Goal: Task Accomplishment & Management: Use online tool/utility

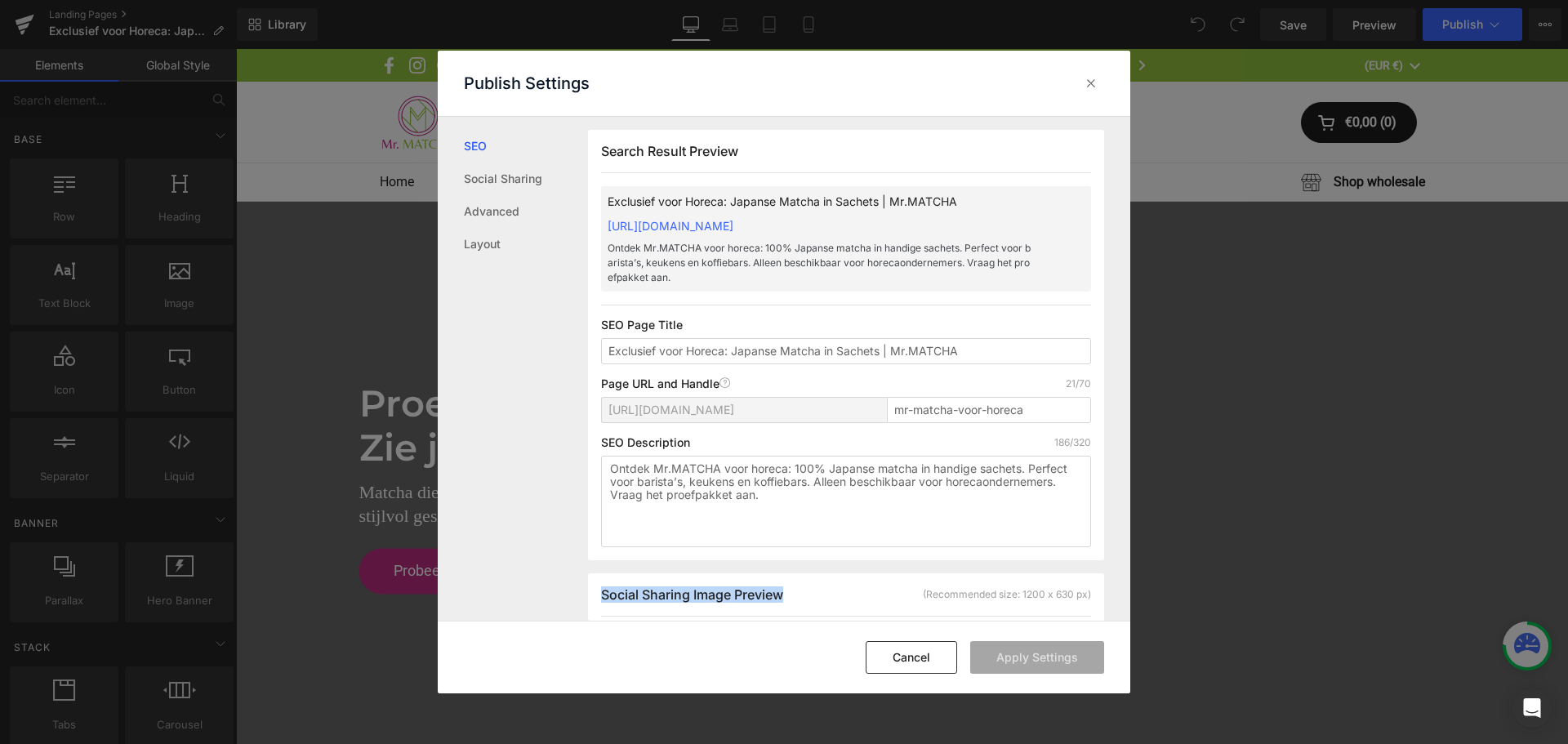
scroll to position [328, 0]
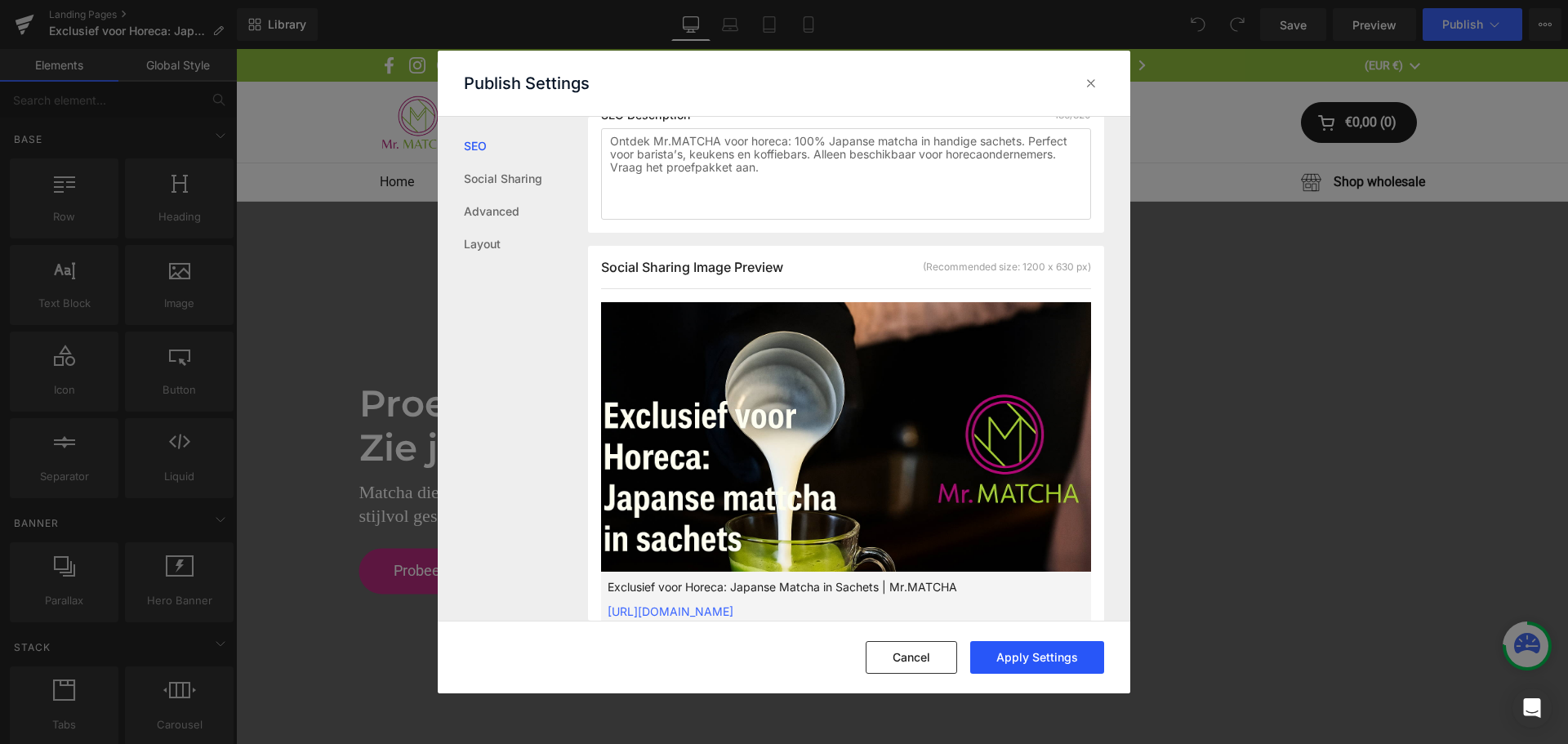
click at [63, 732] on button "Apply Settings" at bounding box center [59, 737] width 9 height 9
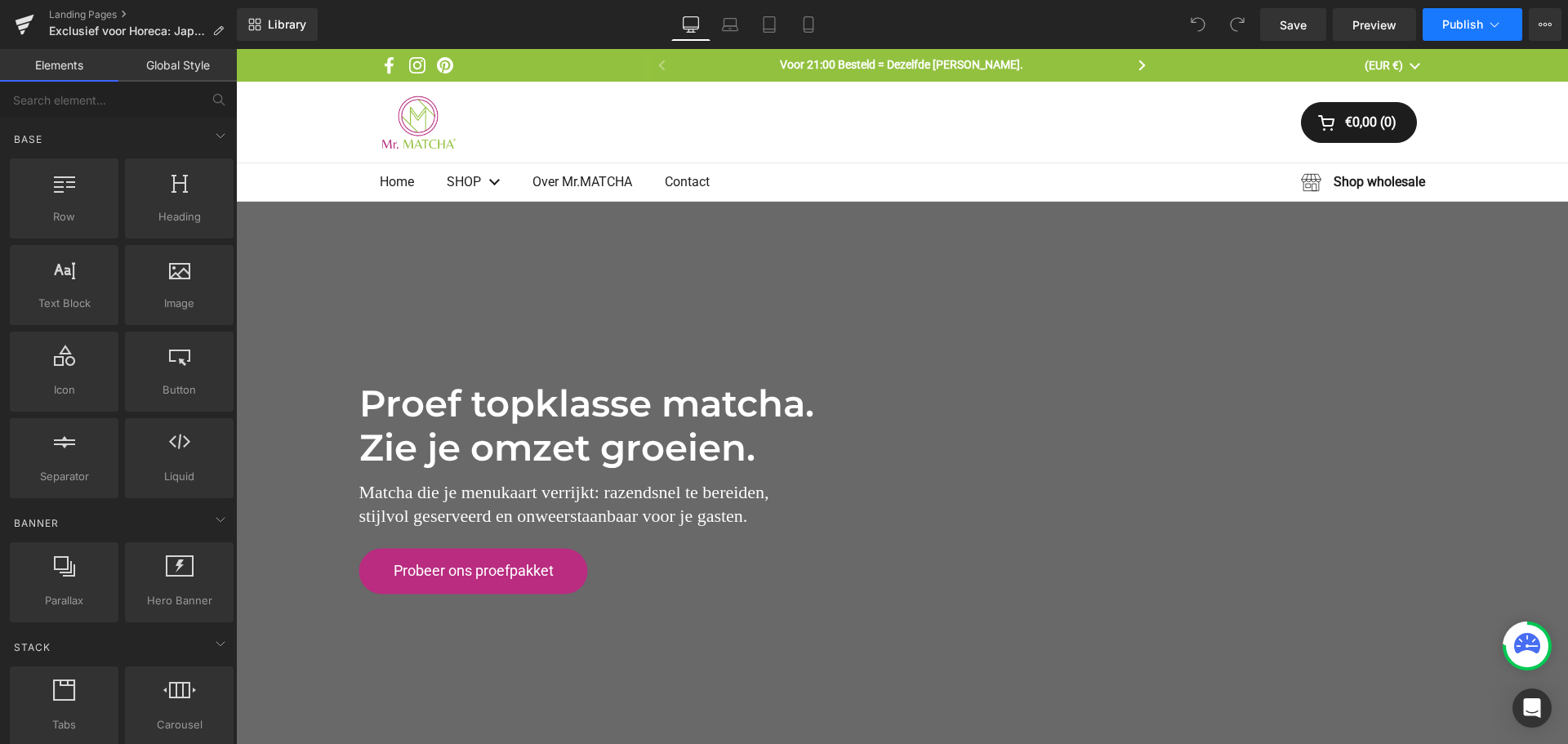
click at [1478, 18] on span "Publish" at bounding box center [1463, 24] width 41 height 13
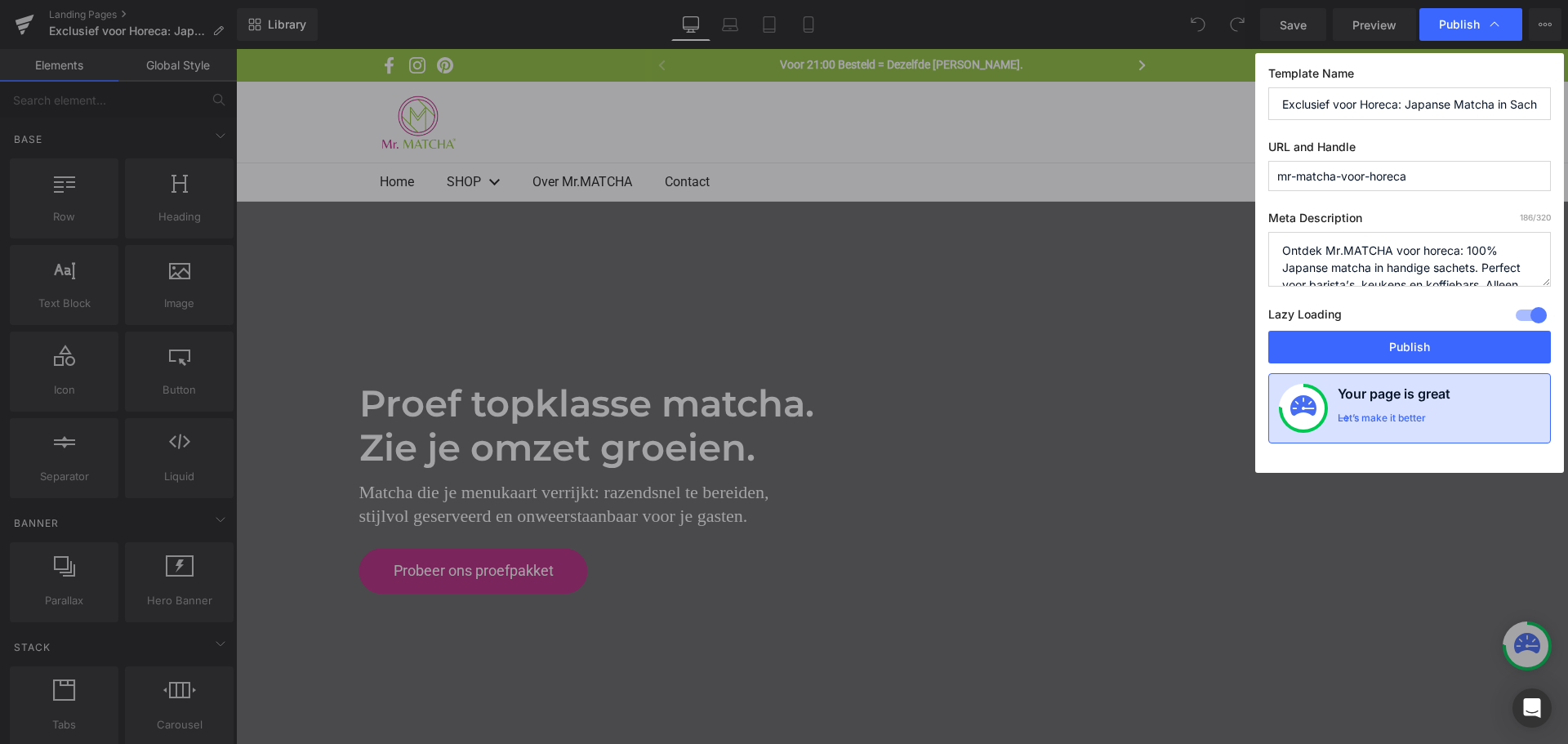
click at [1421, 420] on div "Let’s make it better" at bounding box center [1382, 422] width 88 height 22
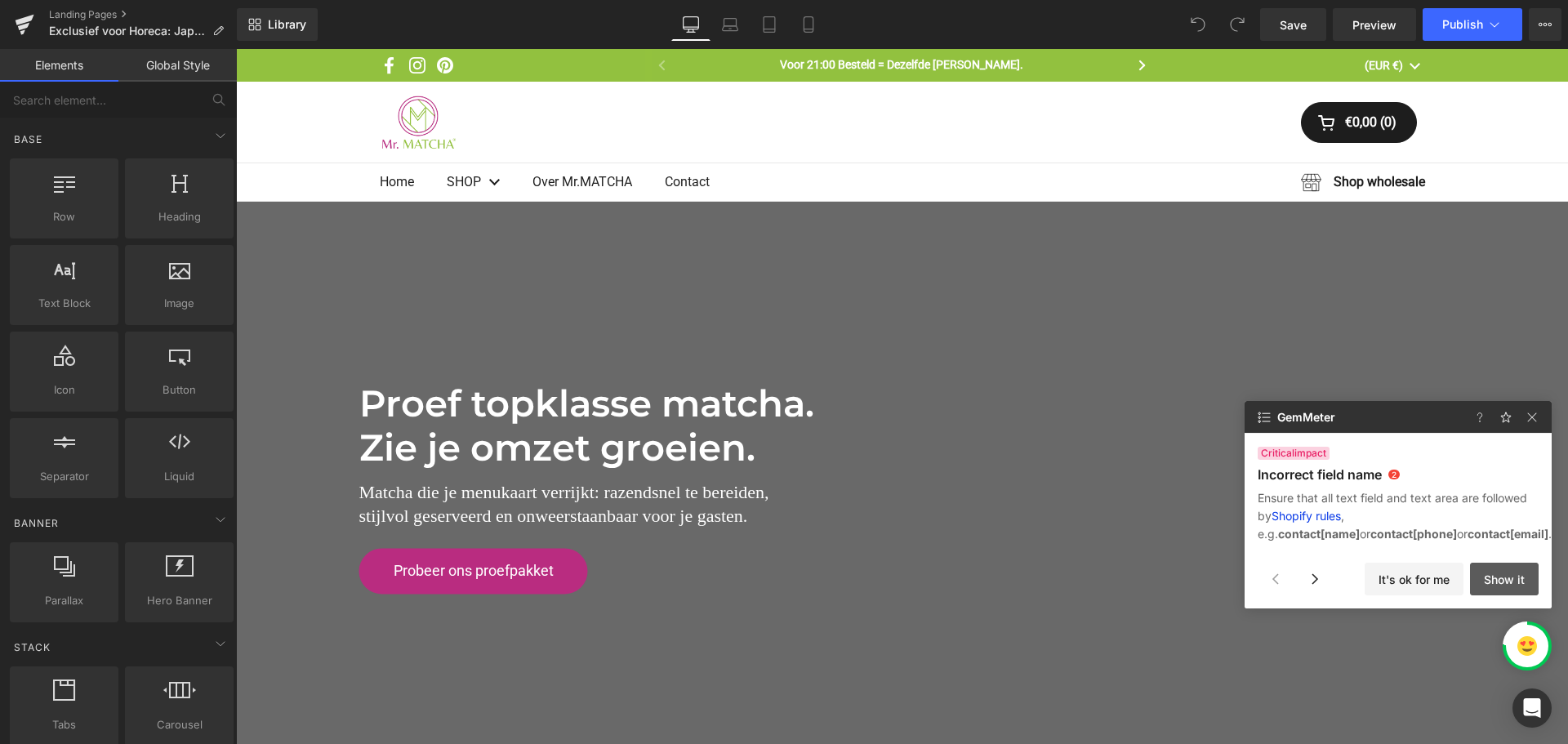
click at [0, 0] on button "Show it" at bounding box center [0, 0] width 0 height 0
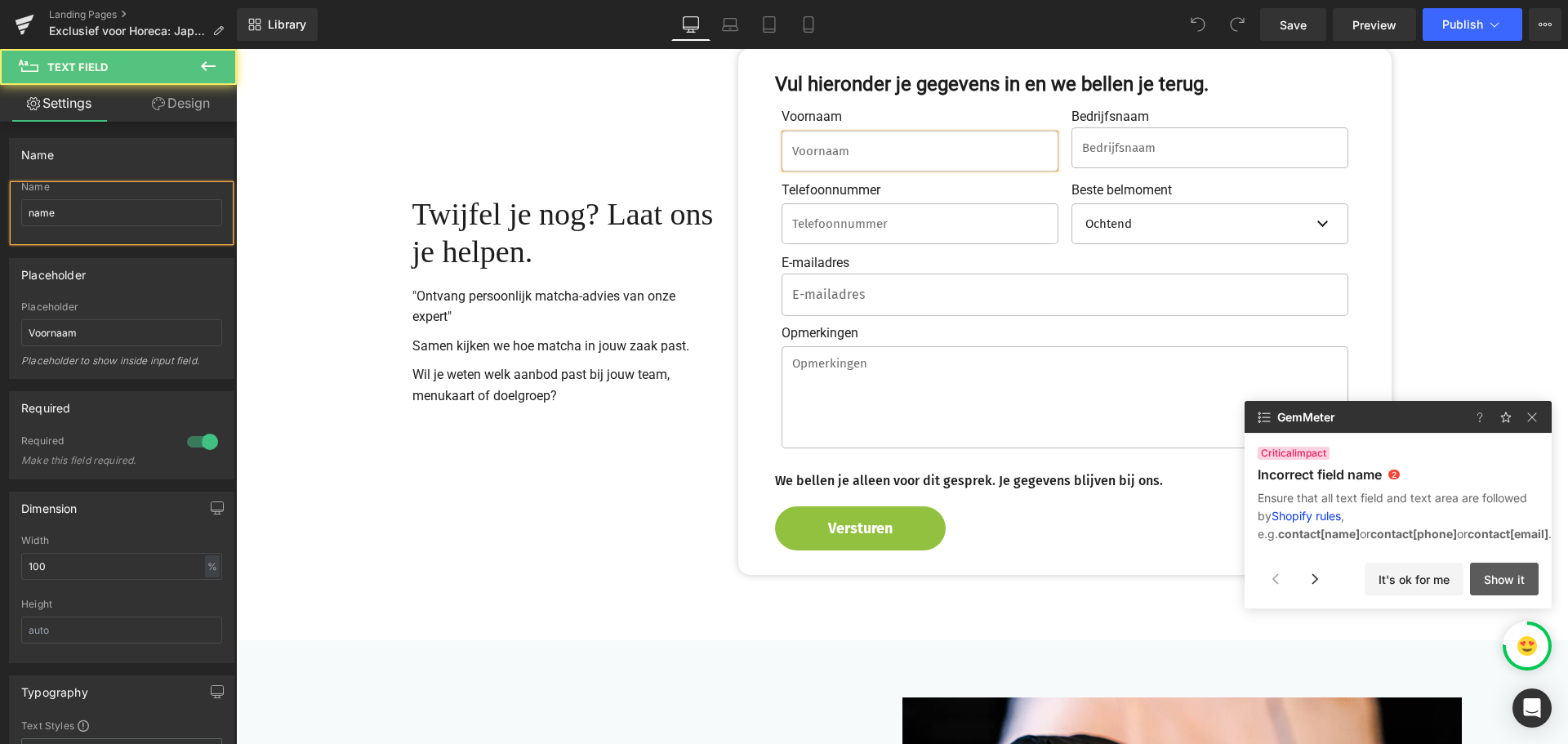
scroll to position [19, 0]
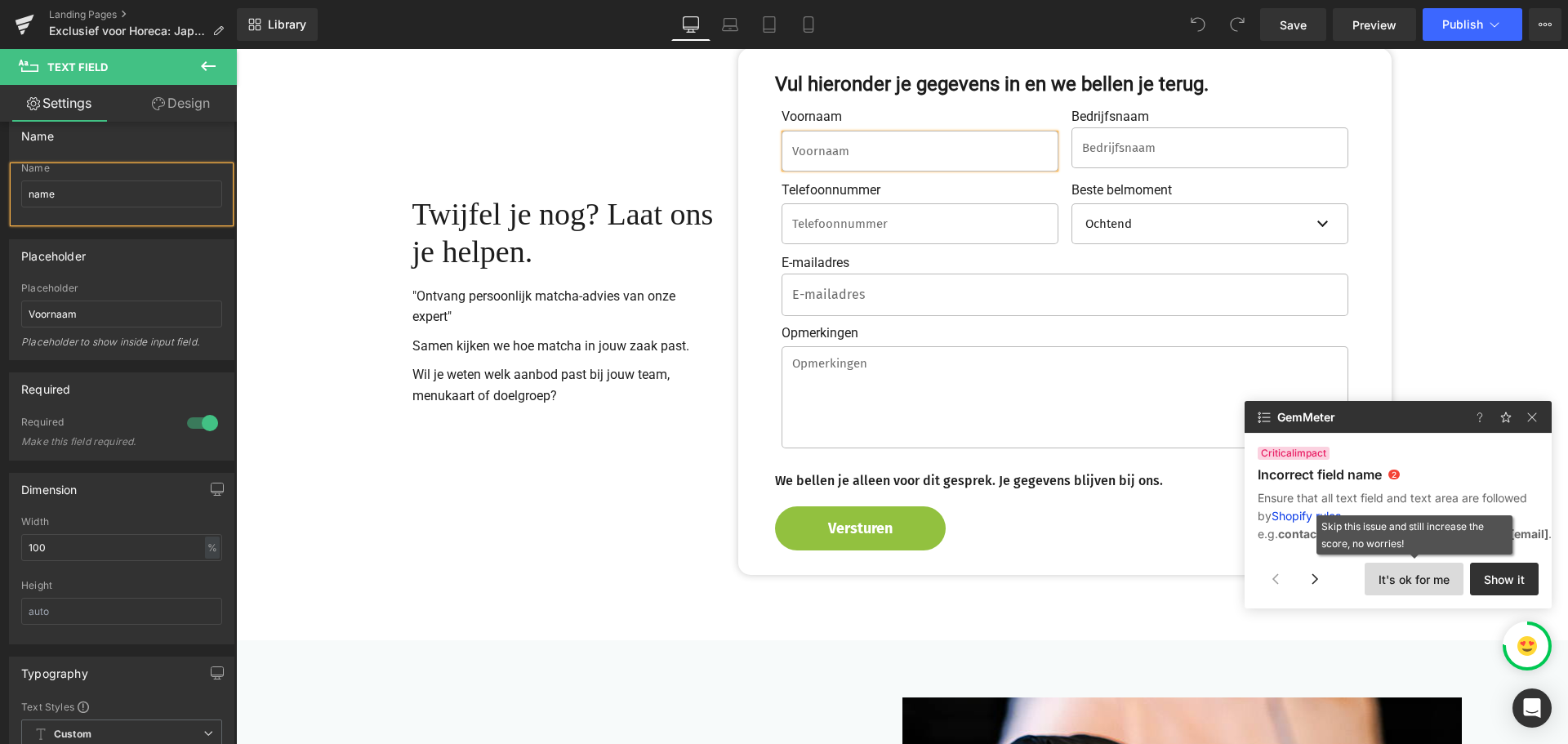
click at [0, 0] on button "It's ok for me" at bounding box center [0, 0] width 0 height 0
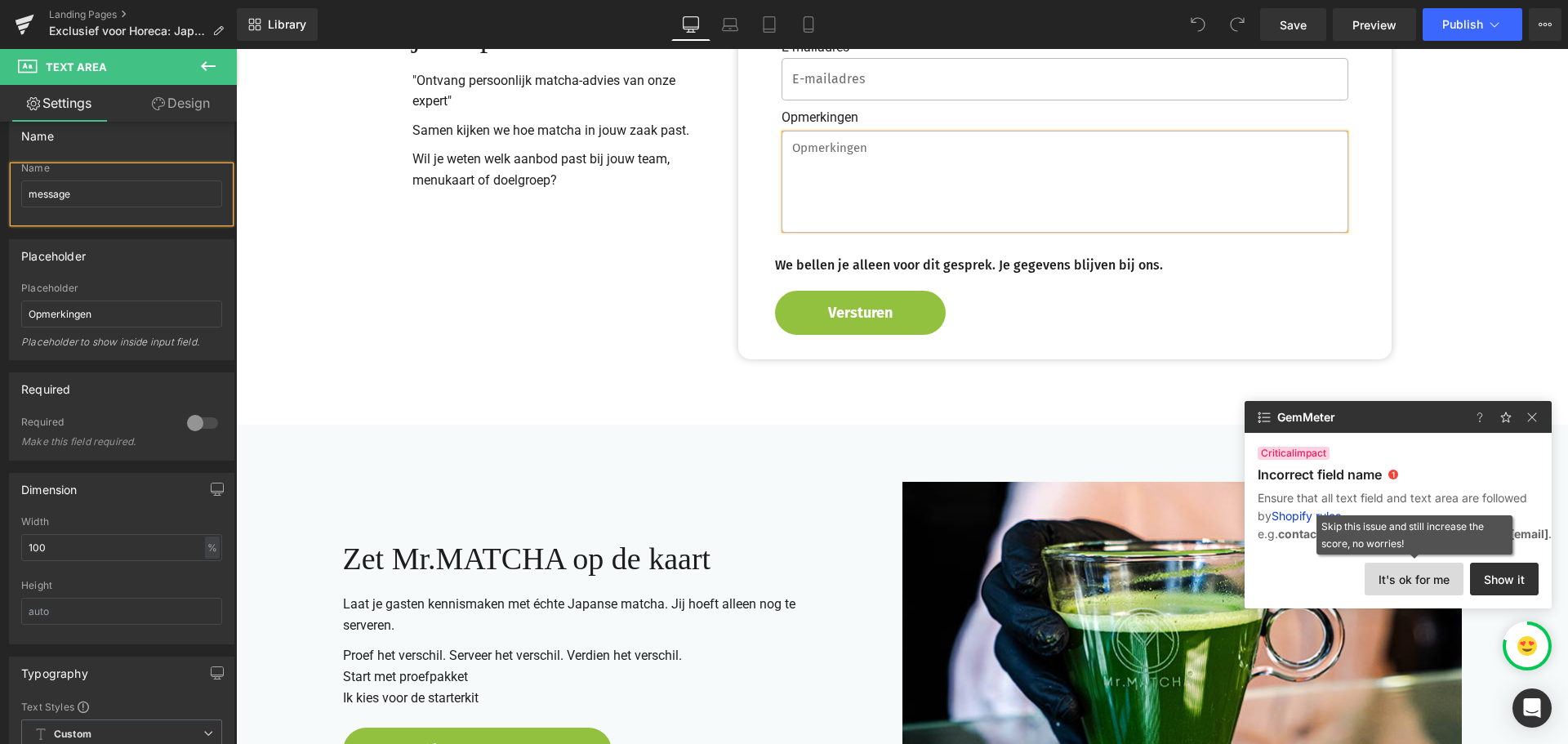
click at [0, 0] on button "It's ok for me" at bounding box center [0, 0] width 0 height 0
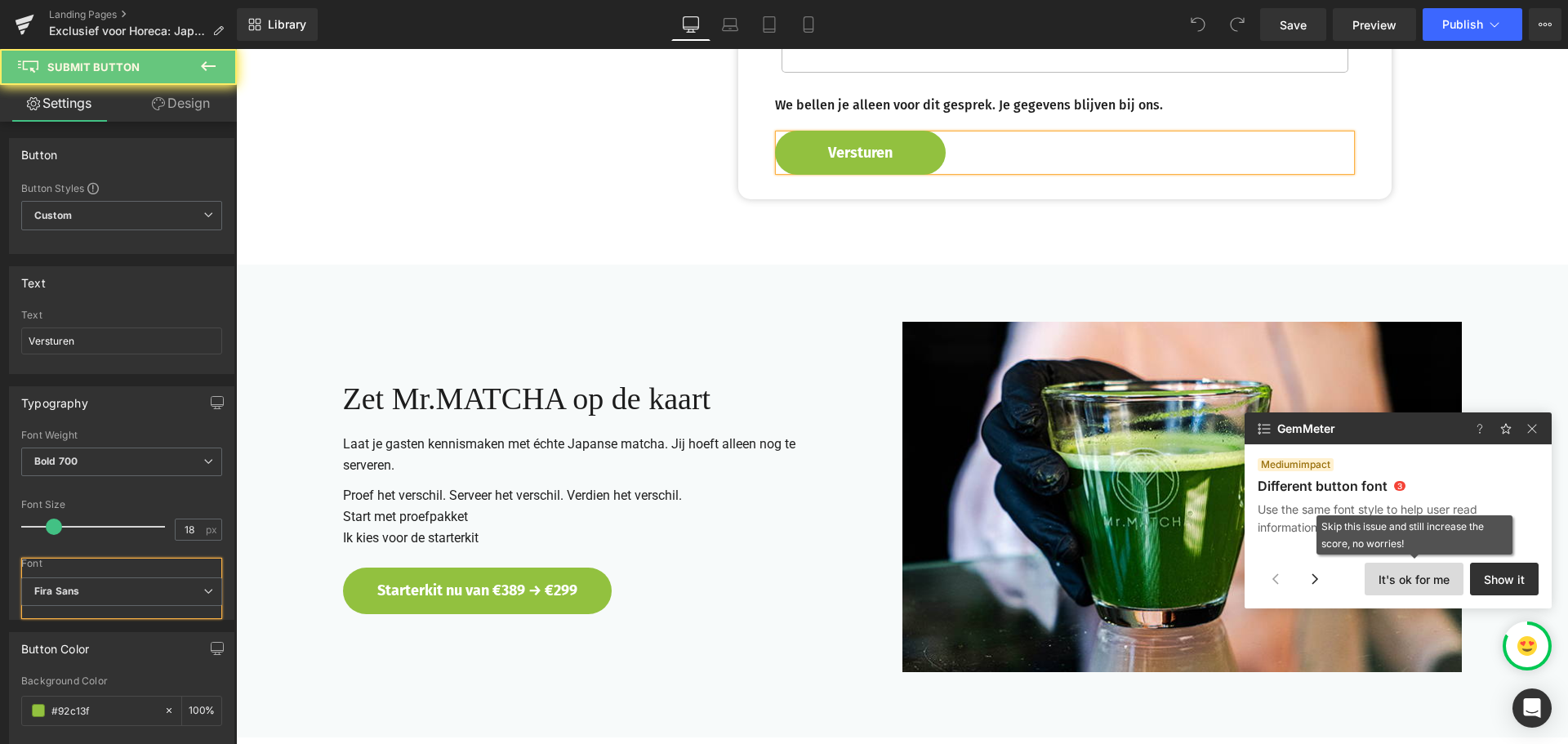
scroll to position [395, 0]
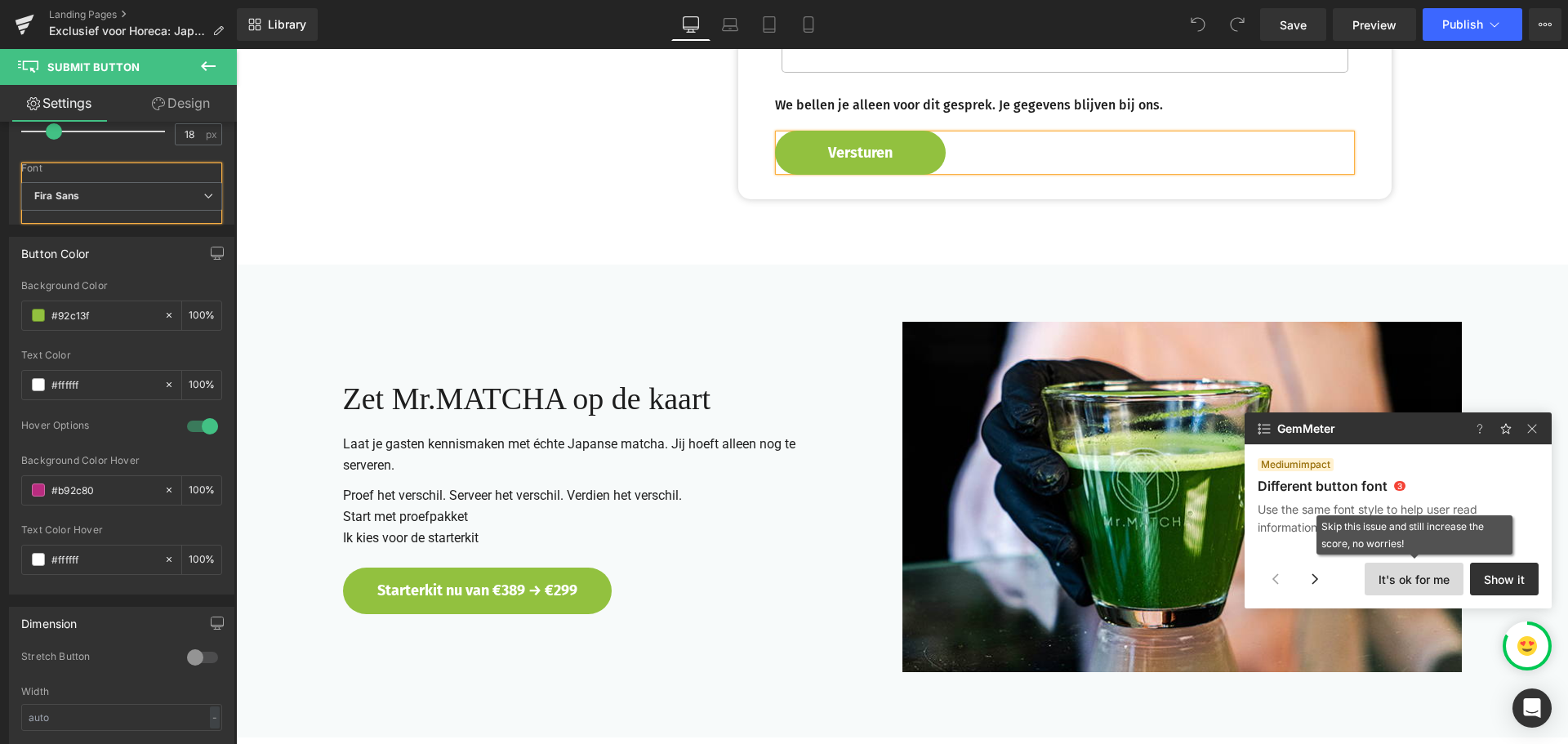
click at [0, 0] on button "It's ok for me" at bounding box center [0, 0] width 0 height 0
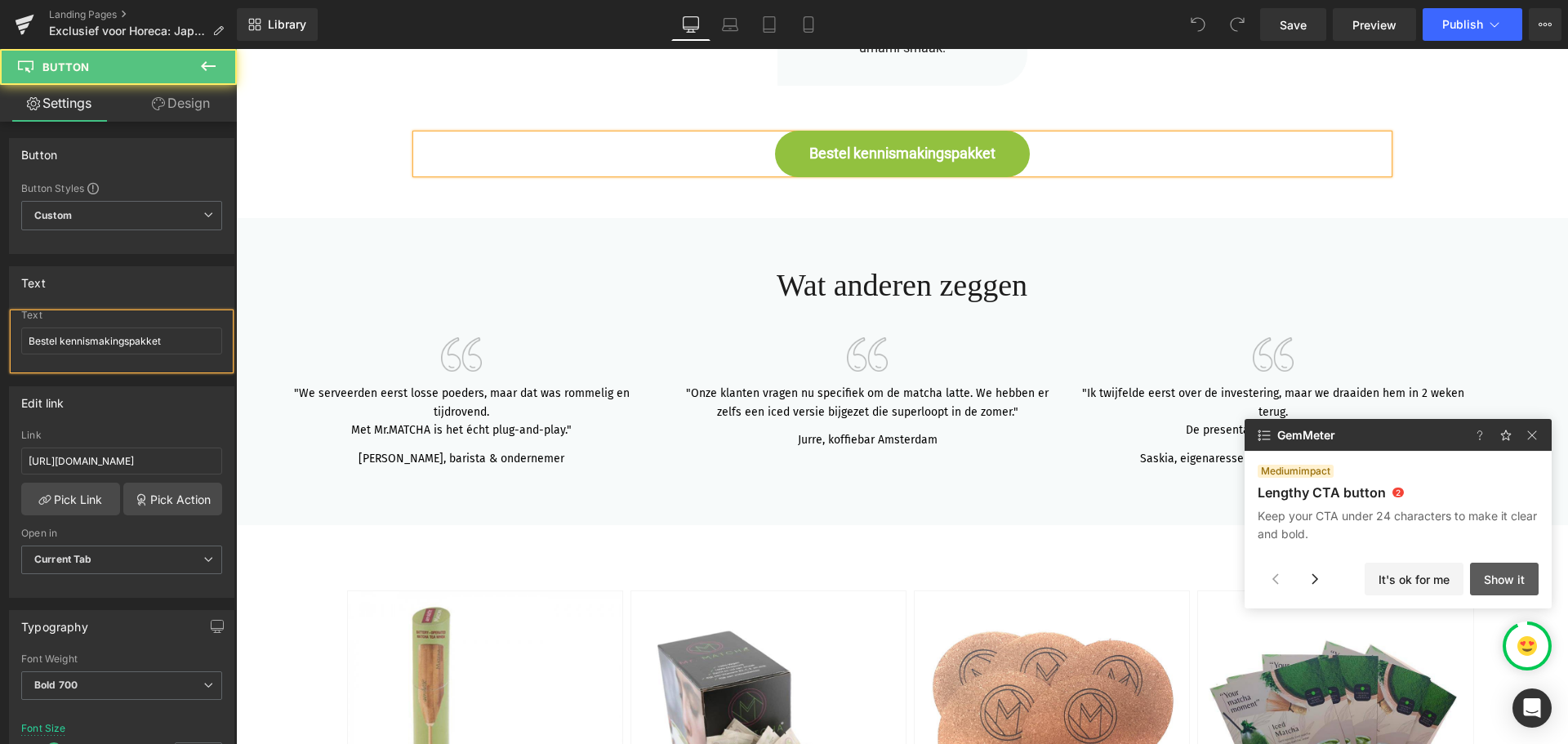
scroll to position [147, 0]
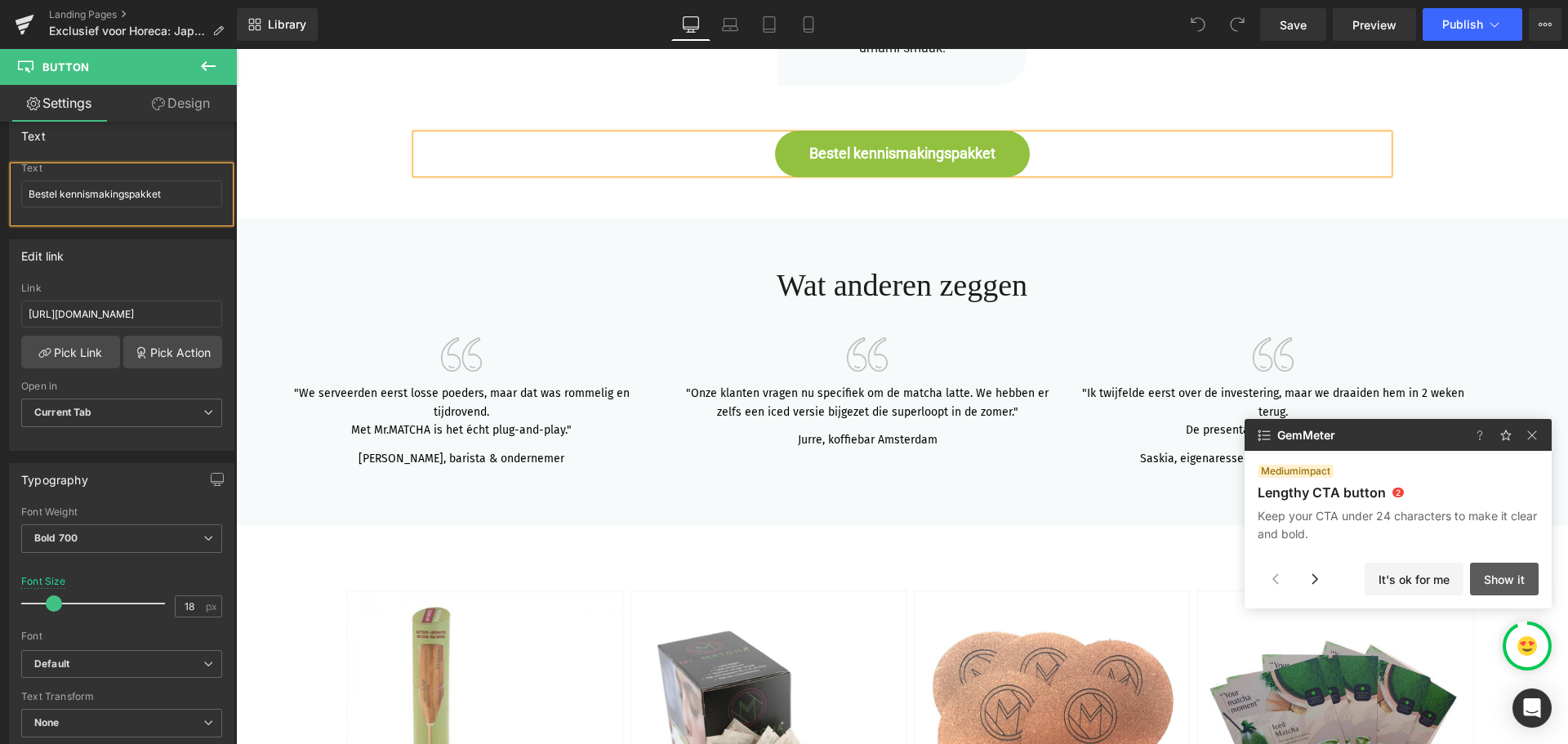
click at [639, 295] on button "Show it" at bounding box center [636, 290] width 9 height 9
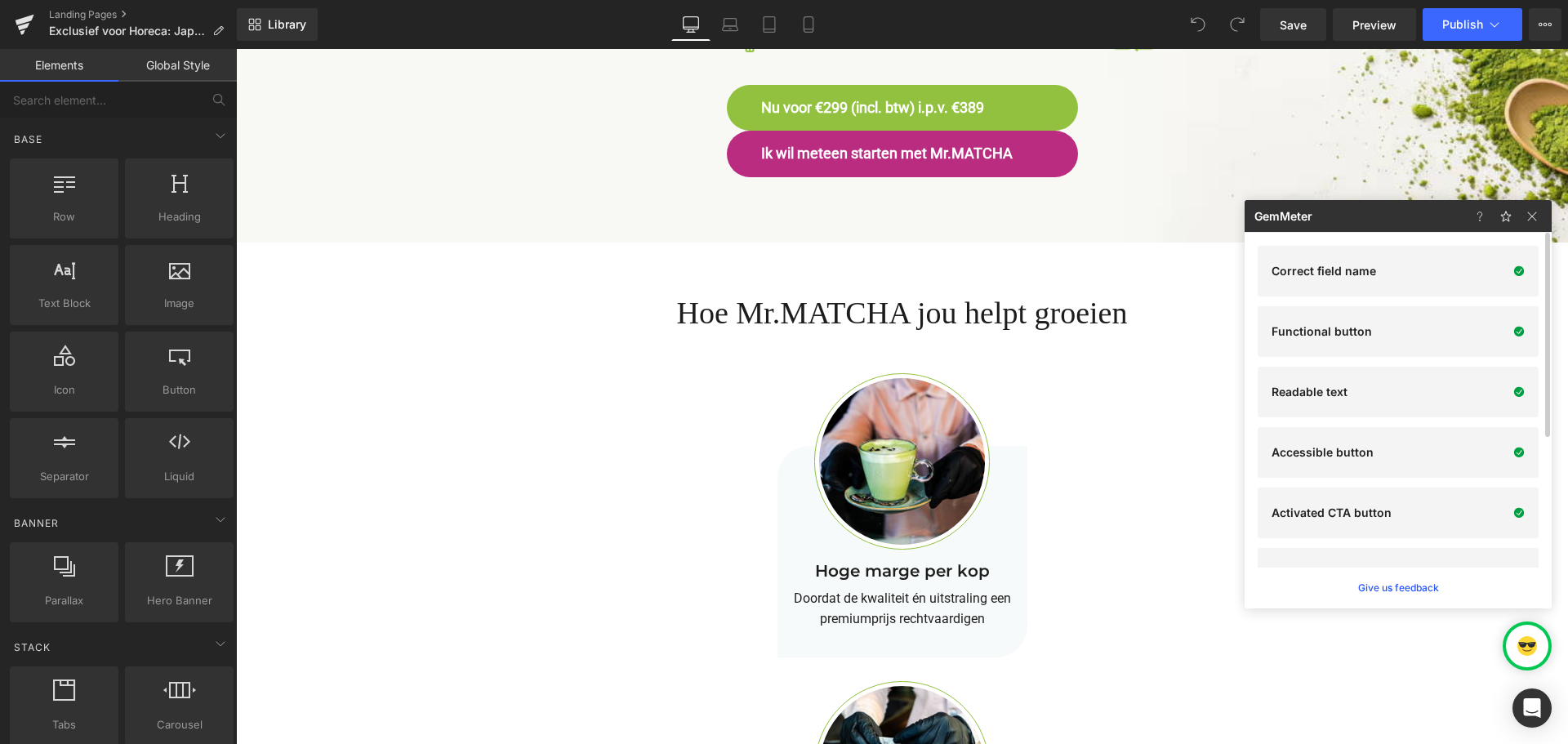
click at [1479, 22] on span "Publish" at bounding box center [1463, 24] width 41 height 13
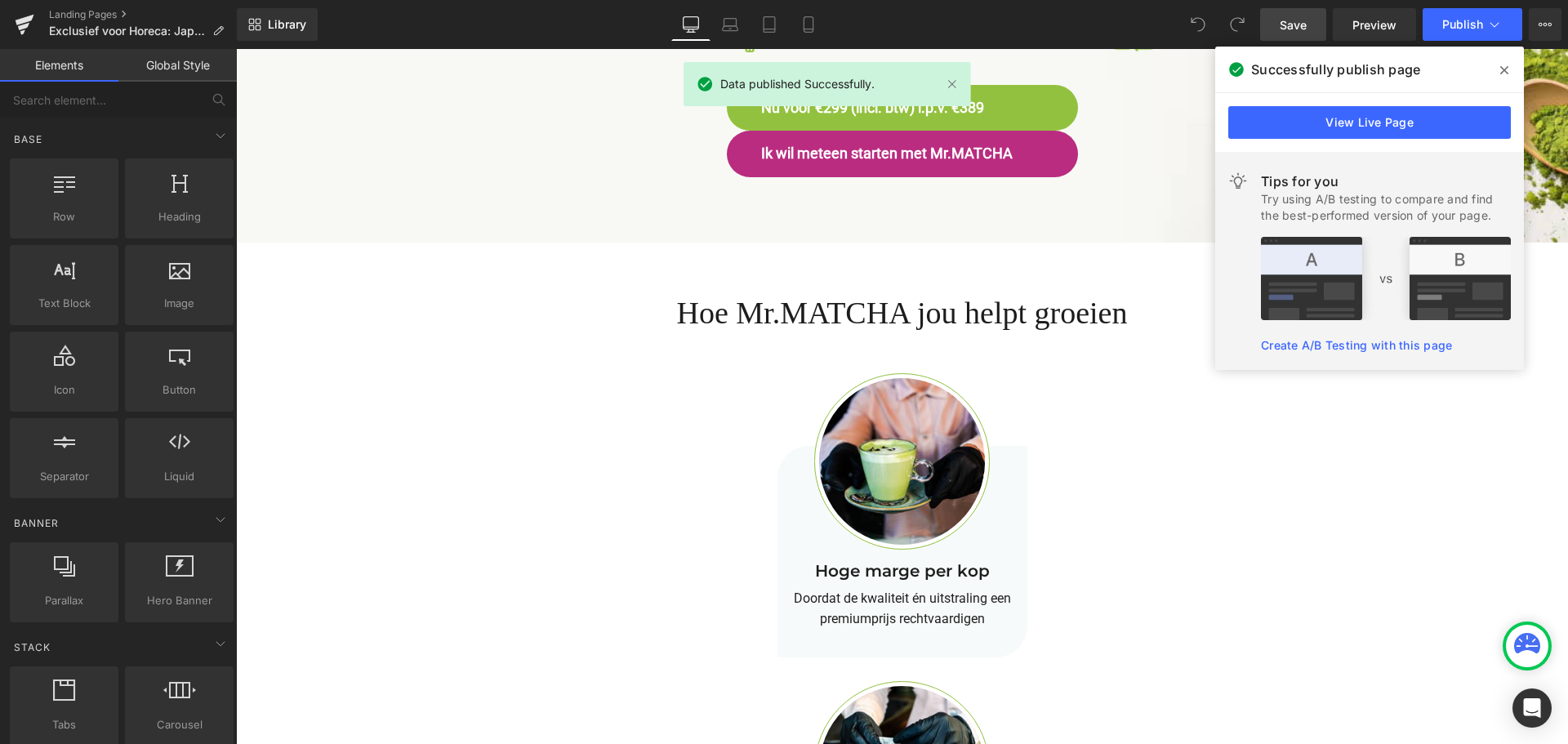
click at [1270, 21] on link "Save" at bounding box center [1293, 24] width 66 height 33
